Goal: Task Accomplishment & Management: Use online tool/utility

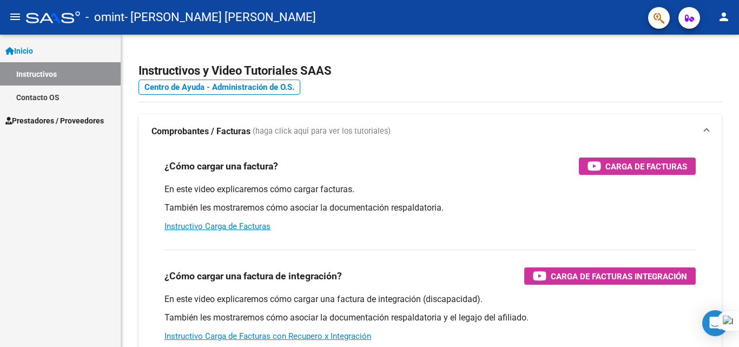
click at [55, 81] on link "Instructivos" at bounding box center [60, 73] width 121 height 23
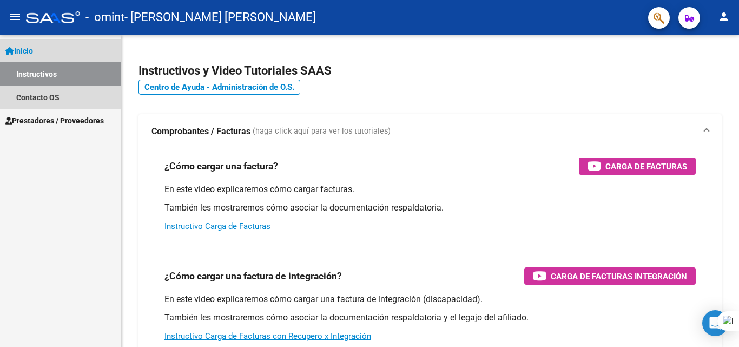
click at [37, 63] on link "Instructivos" at bounding box center [60, 73] width 121 height 23
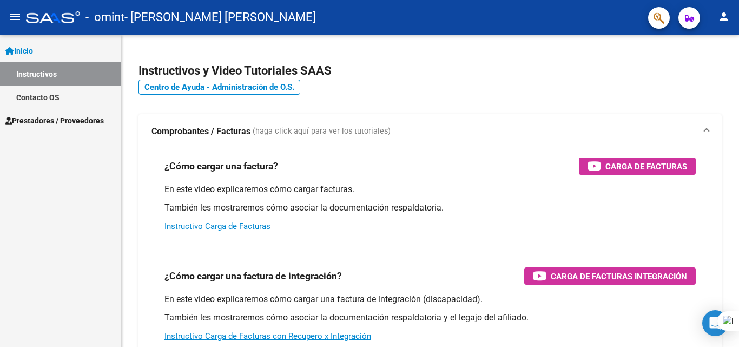
click at [37, 74] on link "Instructivos" at bounding box center [60, 73] width 121 height 23
click at [100, 76] on link "Instructivos" at bounding box center [60, 73] width 121 height 23
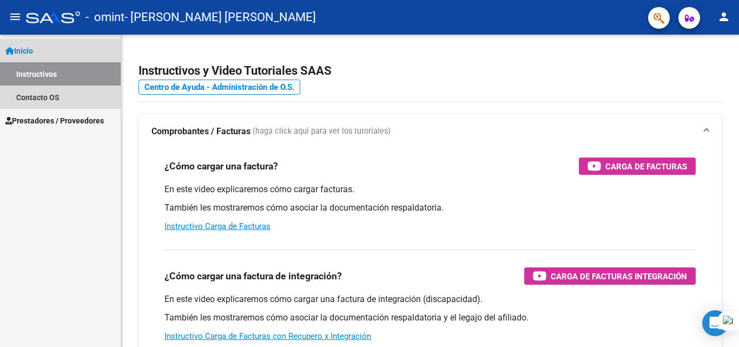
click at [41, 70] on link "Instructivos" at bounding box center [60, 73] width 121 height 23
click at [33, 50] on span "Inicio" at bounding box center [19, 51] width 28 height 12
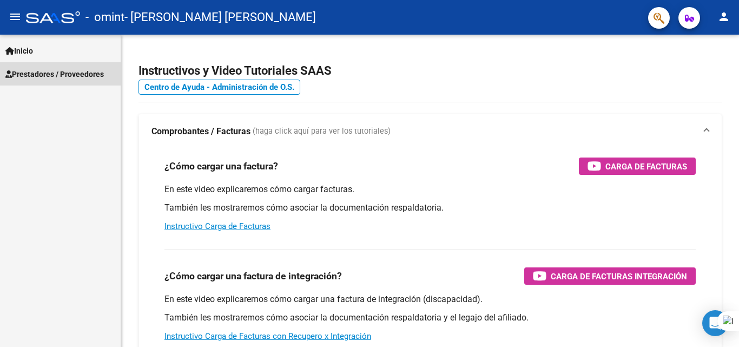
click at [29, 69] on span "Prestadores / Proveedores" at bounding box center [54, 74] width 98 height 12
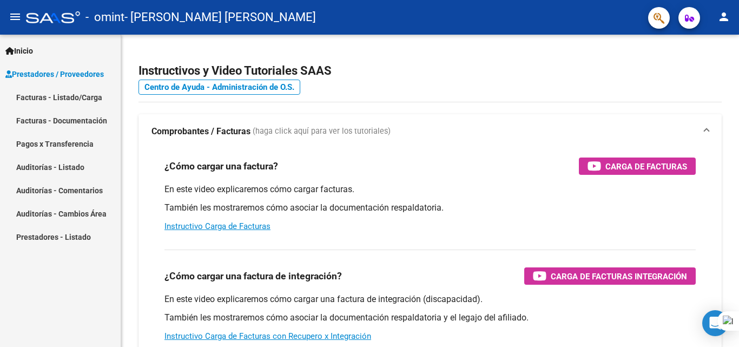
click at [29, 97] on link "Facturas - Listado/Carga" at bounding box center [60, 96] width 121 height 23
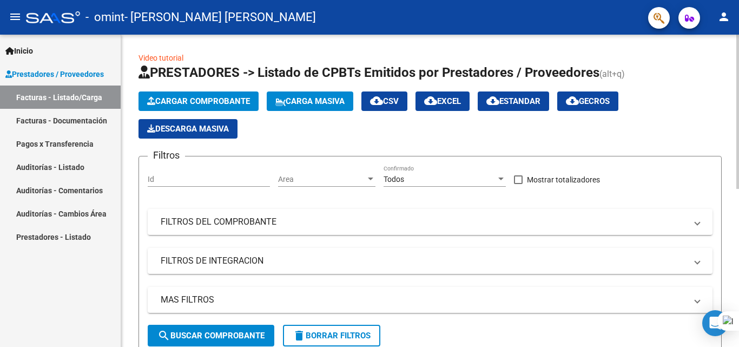
drag, startPoint x: 738, startPoint y: 174, endPoint x: 734, endPoint y: 214, distance: 40.3
click at [730, 214] on html "menu - omint - [PERSON_NAME] [PERSON_NAME] person Inicio Instructivos Contacto …" at bounding box center [369, 173] width 739 height 347
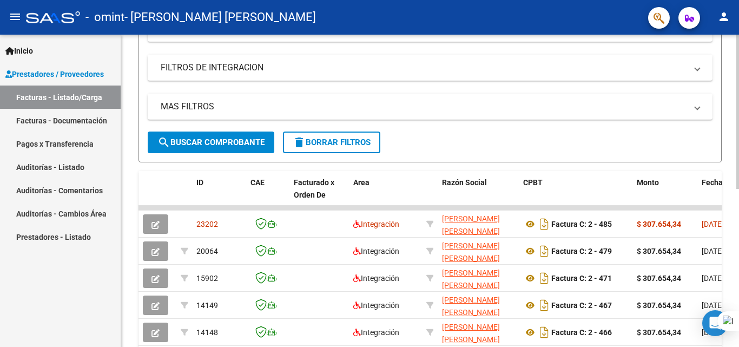
scroll to position [196, 0]
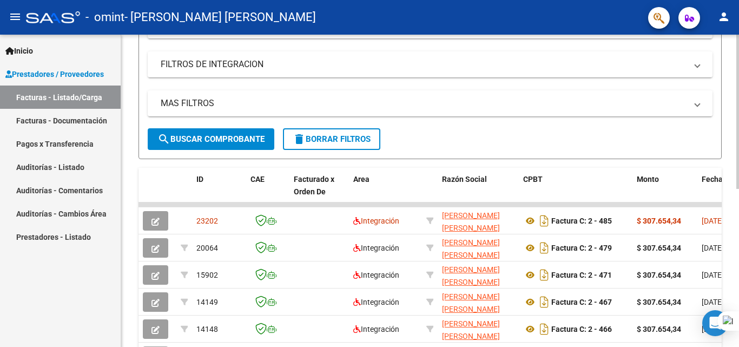
click at [730, 280] on div at bounding box center [737, 211] width 3 height 154
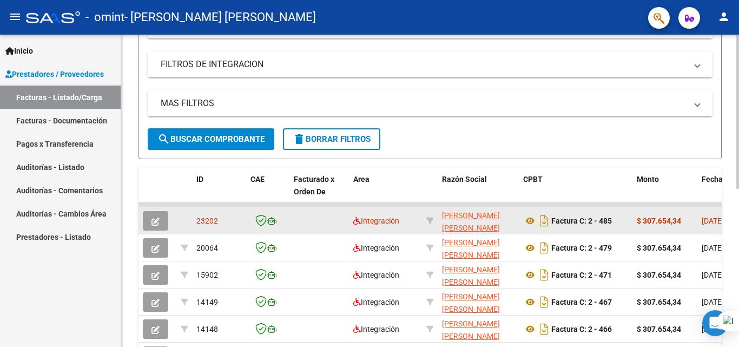
click at [169, 218] on div at bounding box center [157, 220] width 29 height 19
click at [151, 222] on icon "button" at bounding box center [155, 221] width 8 height 8
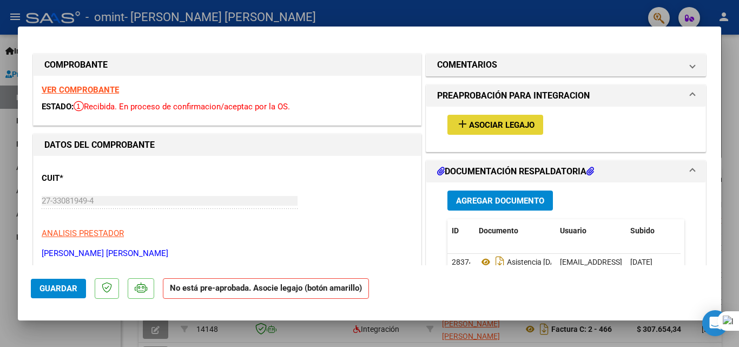
click at [472, 125] on span "Asociar Legajo" at bounding box center [501, 125] width 65 height 10
